Goal: Transaction & Acquisition: Obtain resource

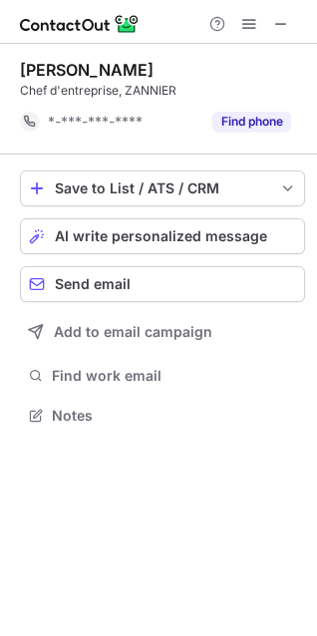
scroll to position [401, 317]
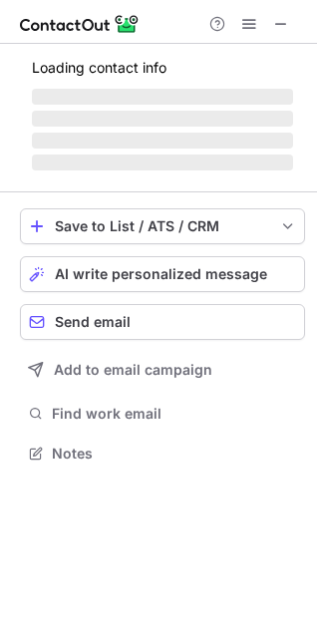
scroll to position [9, 9]
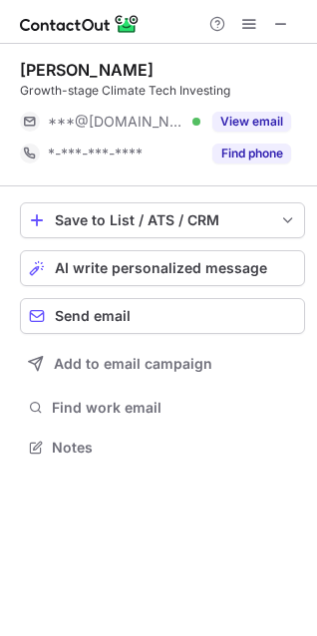
scroll to position [432, 317]
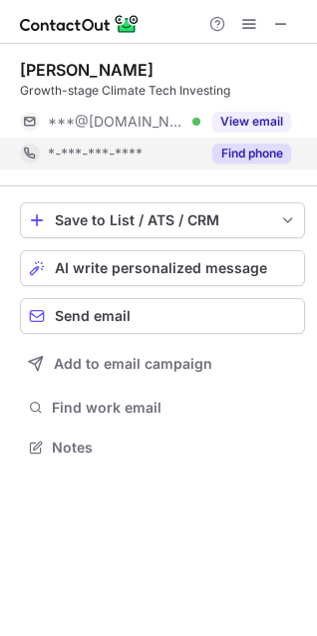
click at [238, 151] on button "Find phone" at bounding box center [251, 153] width 79 height 20
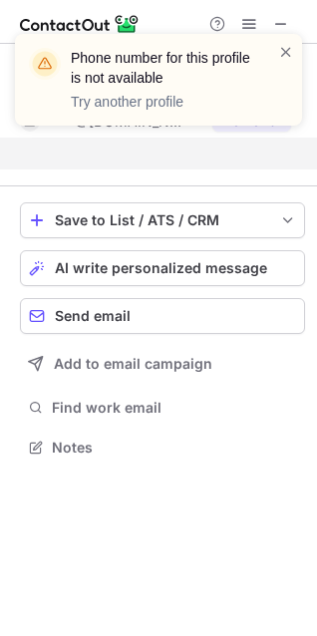
scroll to position [401, 317]
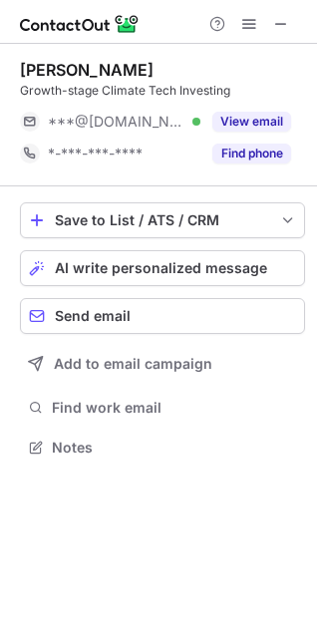
scroll to position [432, 317]
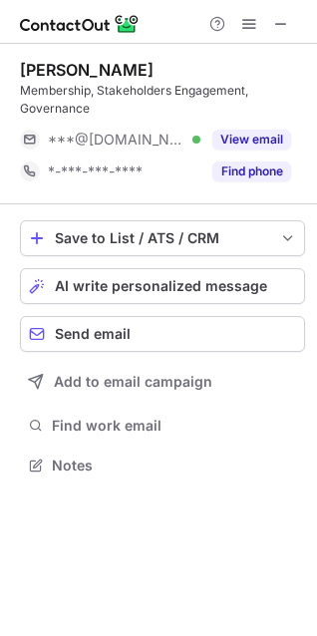
scroll to position [450, 317]
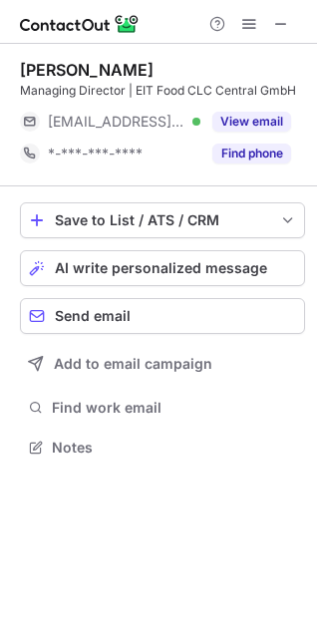
scroll to position [432, 317]
click at [285, 50] on div "Jérôme Hamacher Managing Director | EIT Food CLC Central GmbH ***@posteo.net Ve…" at bounding box center [162, 115] width 285 height 142
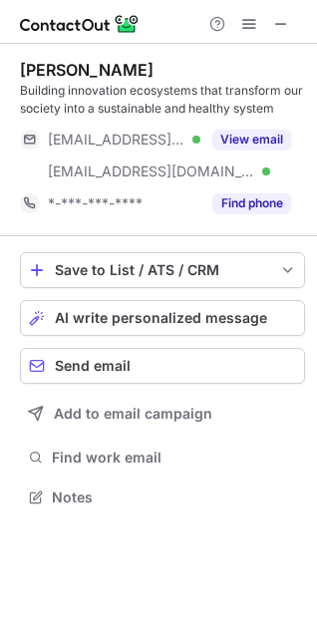
scroll to position [482, 317]
